Goal: Task Accomplishment & Management: Complete application form

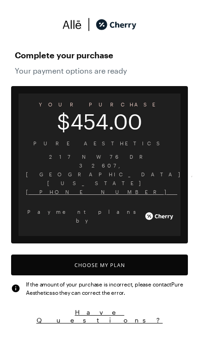
scroll to position [765, 0]
click at [150, 255] on button "Choose My Plan" at bounding box center [99, 265] width 177 height 21
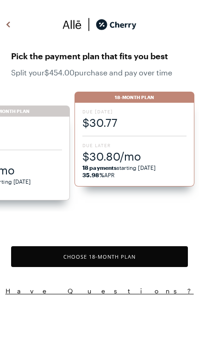
click at [169, 138] on div "Due [DATE] $30.77 Due Later $30.80/mo 18 payments starting [DATE] 35.98% APR" at bounding box center [135, 145] width 120 height 84
click at [113, 252] on button "Choose 18 -Month Plan" at bounding box center [99, 256] width 177 height 21
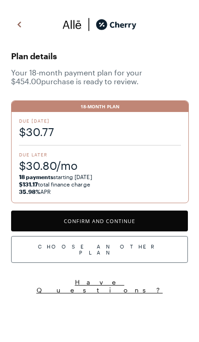
click at [144, 228] on button "Confirm and Continue" at bounding box center [99, 221] width 177 height 21
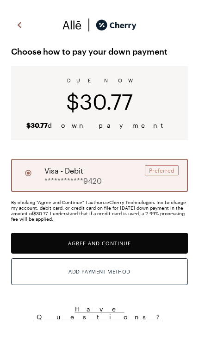
click at [163, 245] on button "Agree and Continue" at bounding box center [99, 243] width 177 height 21
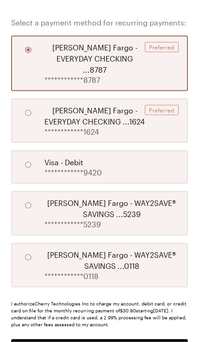
scroll to position [149, 0]
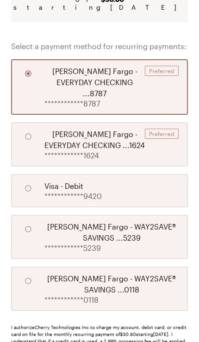
click at [178, 177] on div "**********" at bounding box center [99, 190] width 177 height 33
radio input "false"
radio input "true"
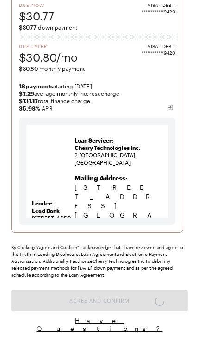
scroll to position [62, 0]
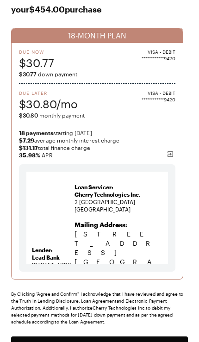
click at [153, 342] on button "Agree and Confirm" at bounding box center [99, 347] width 177 height 21
